Goal: Download file/media

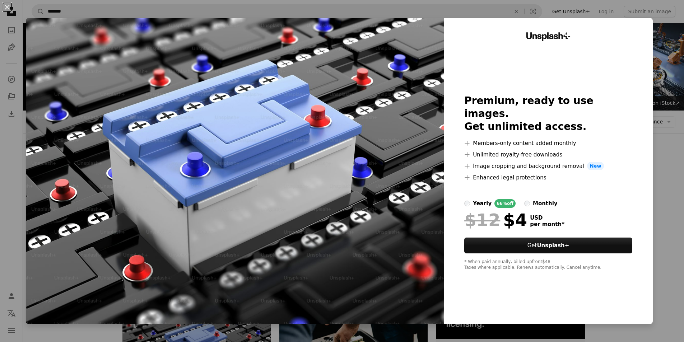
scroll to position [180, 0]
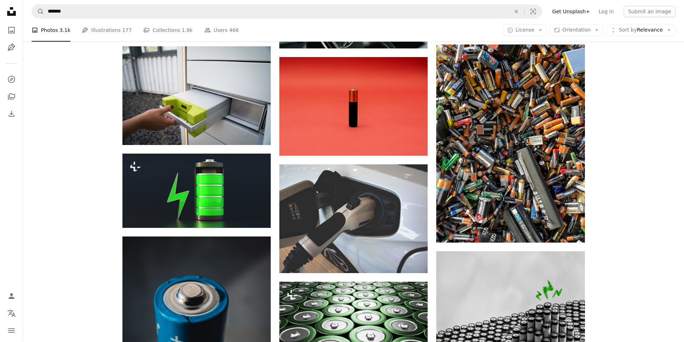
scroll to position [347, 0]
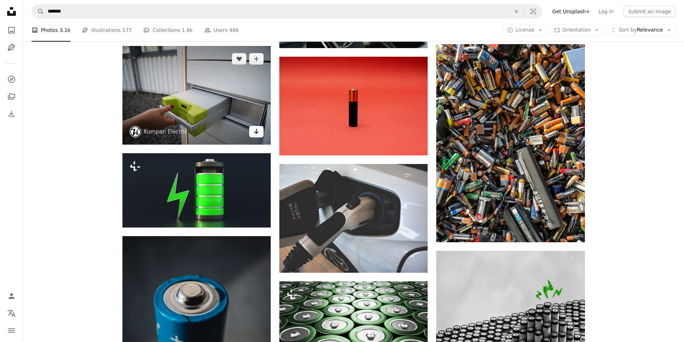
click at [261, 135] on link "Arrow pointing down" at bounding box center [256, 131] width 14 height 11
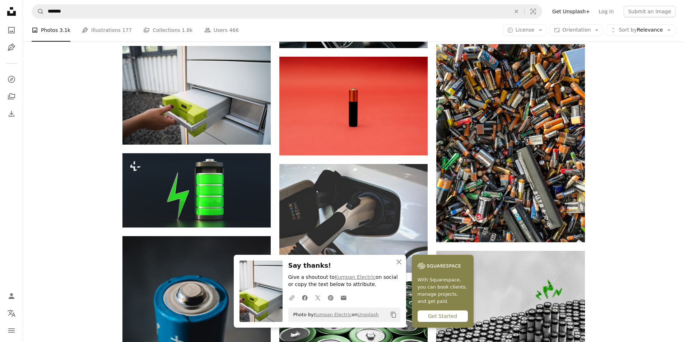
click at [108, 135] on div "Plus sign for Unsplash+ A heart A plus sign Getty Images For Unsplash+ A lock D…" at bounding box center [353, 319] width 661 height 953
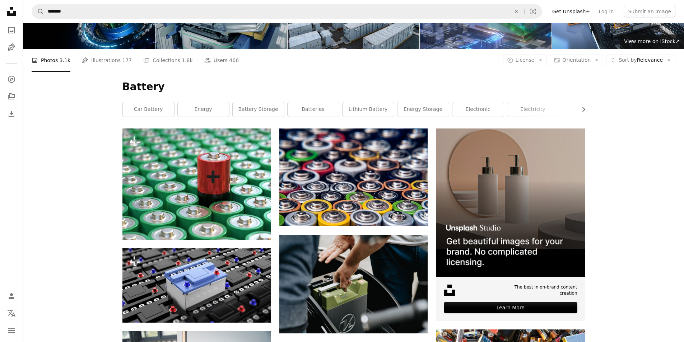
scroll to position [0, 0]
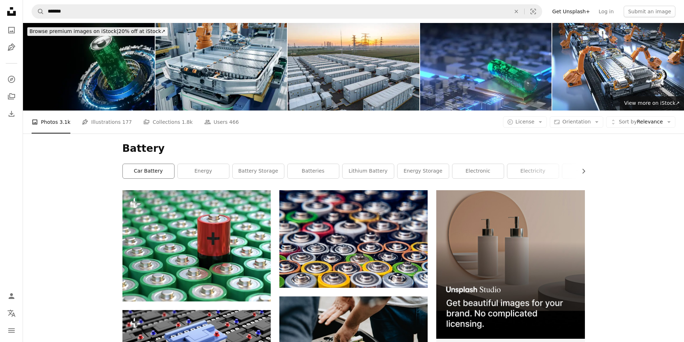
click at [166, 168] on link "car battery" at bounding box center [148, 171] width 51 height 14
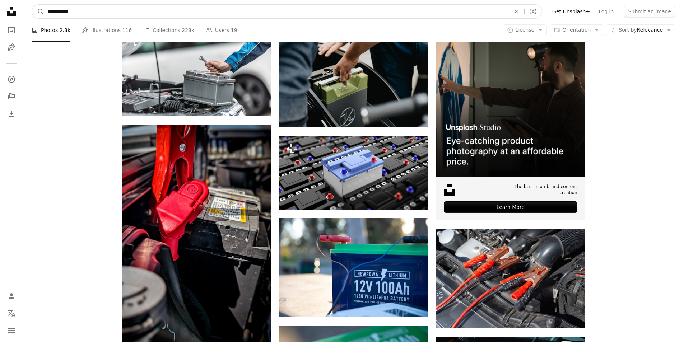
scroll to position [159, 0]
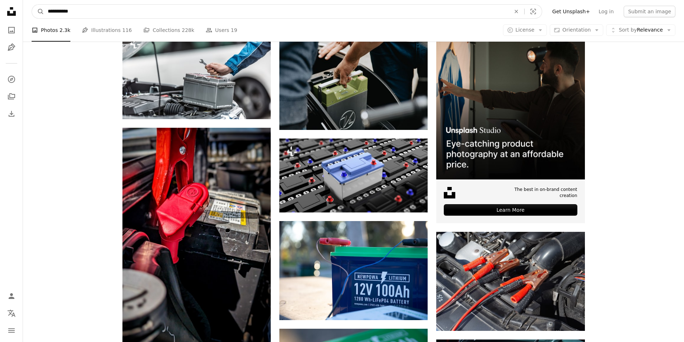
drag, startPoint x: 56, startPoint y: 11, endPoint x: -9, endPoint y: 6, distance: 64.4
type input "**********"
click button "A magnifying glass" at bounding box center [38, 12] width 12 height 14
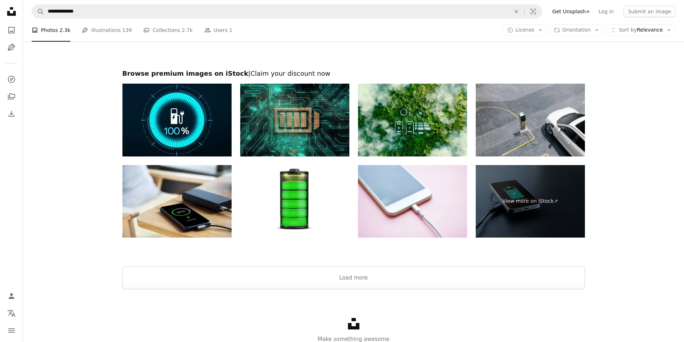
scroll to position [1300, 0]
